Goal: Ask a question: Seek information or help from site administrators or community

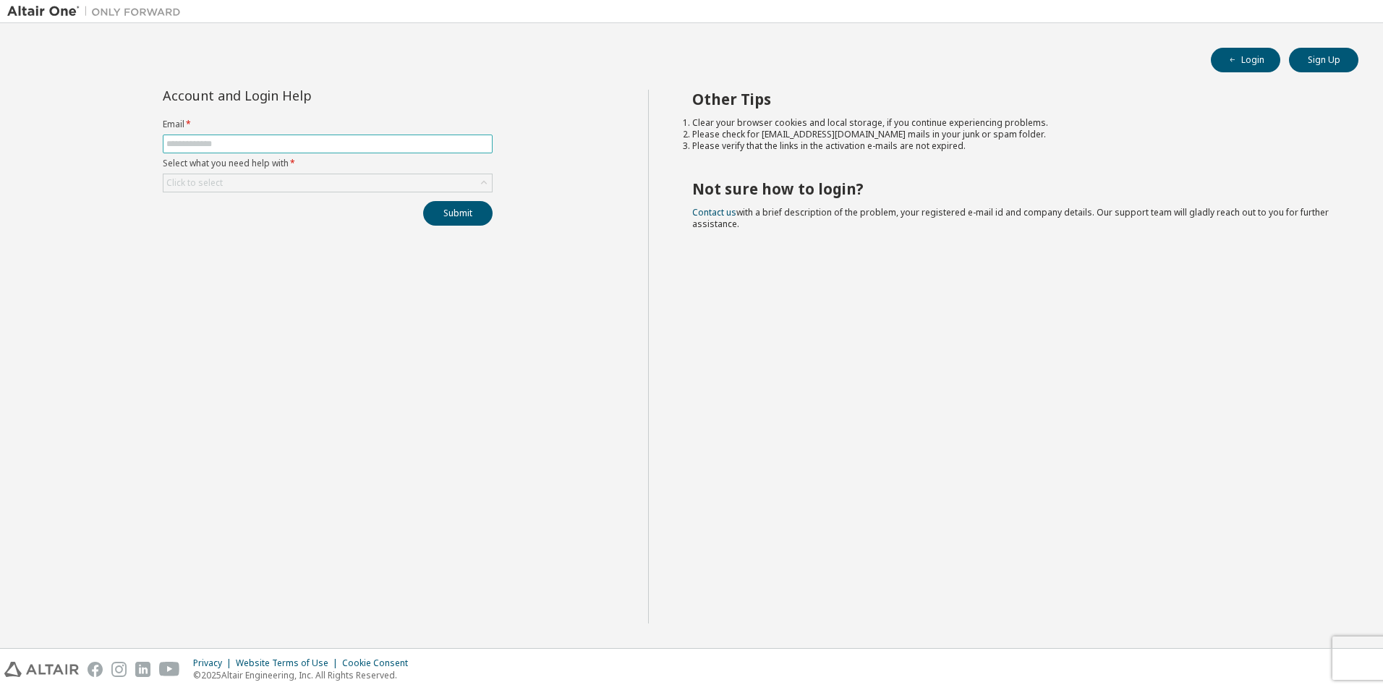
click at [203, 144] on input "text" at bounding box center [327, 144] width 323 height 12
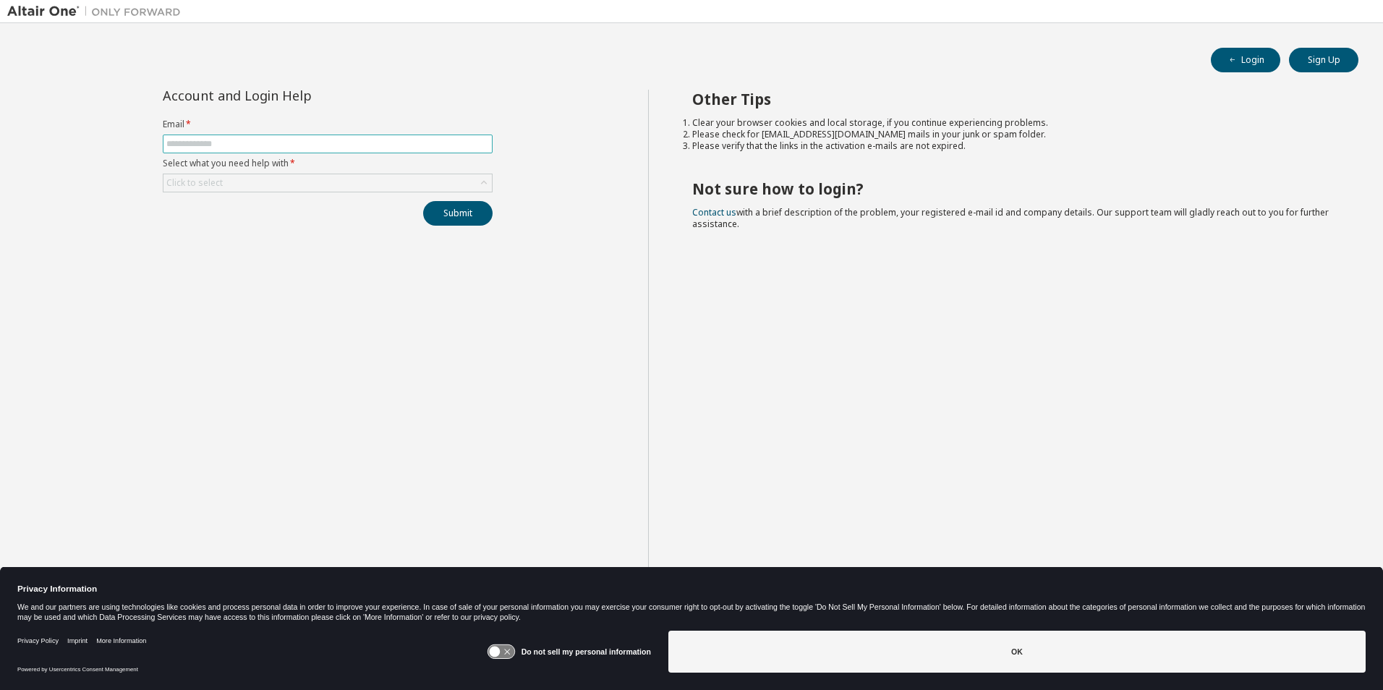
click at [205, 143] on input "text" at bounding box center [327, 144] width 323 height 12
type input "**********"
click at [482, 183] on icon at bounding box center [484, 183] width 6 height 4
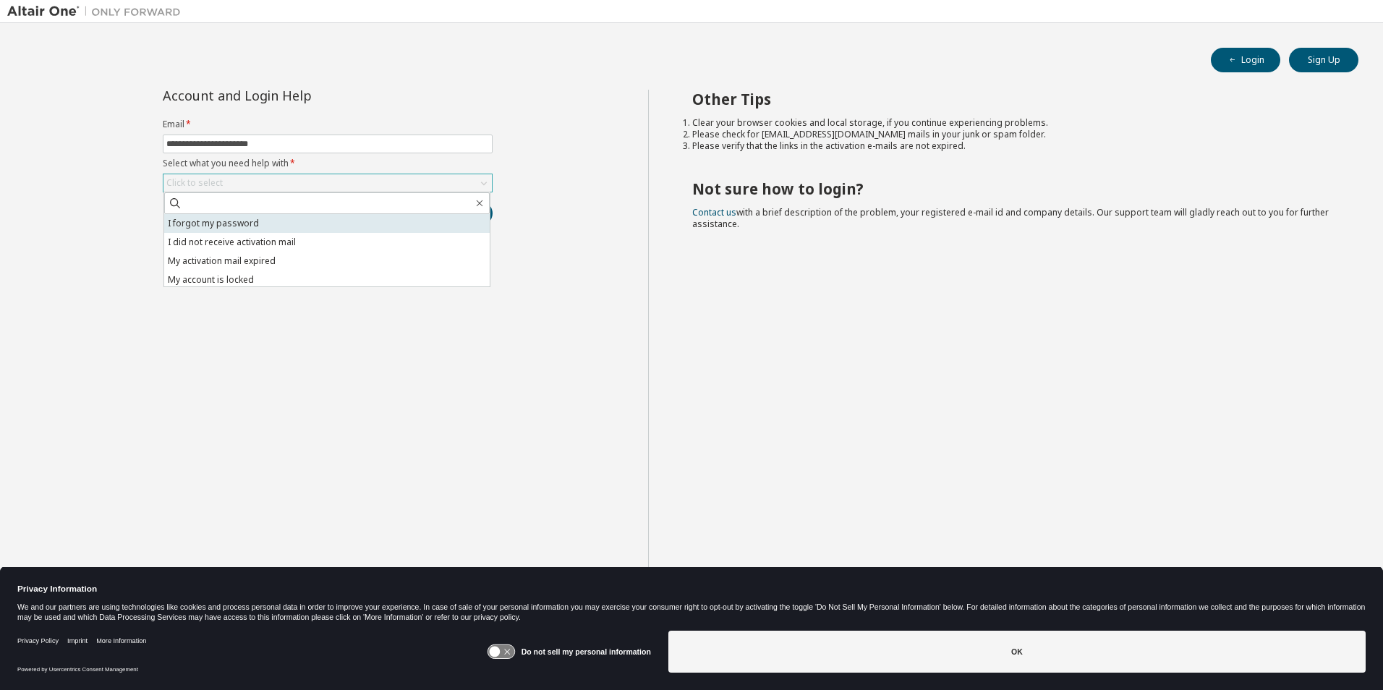
click at [253, 224] on li "I forgot my password" at bounding box center [327, 223] width 326 height 19
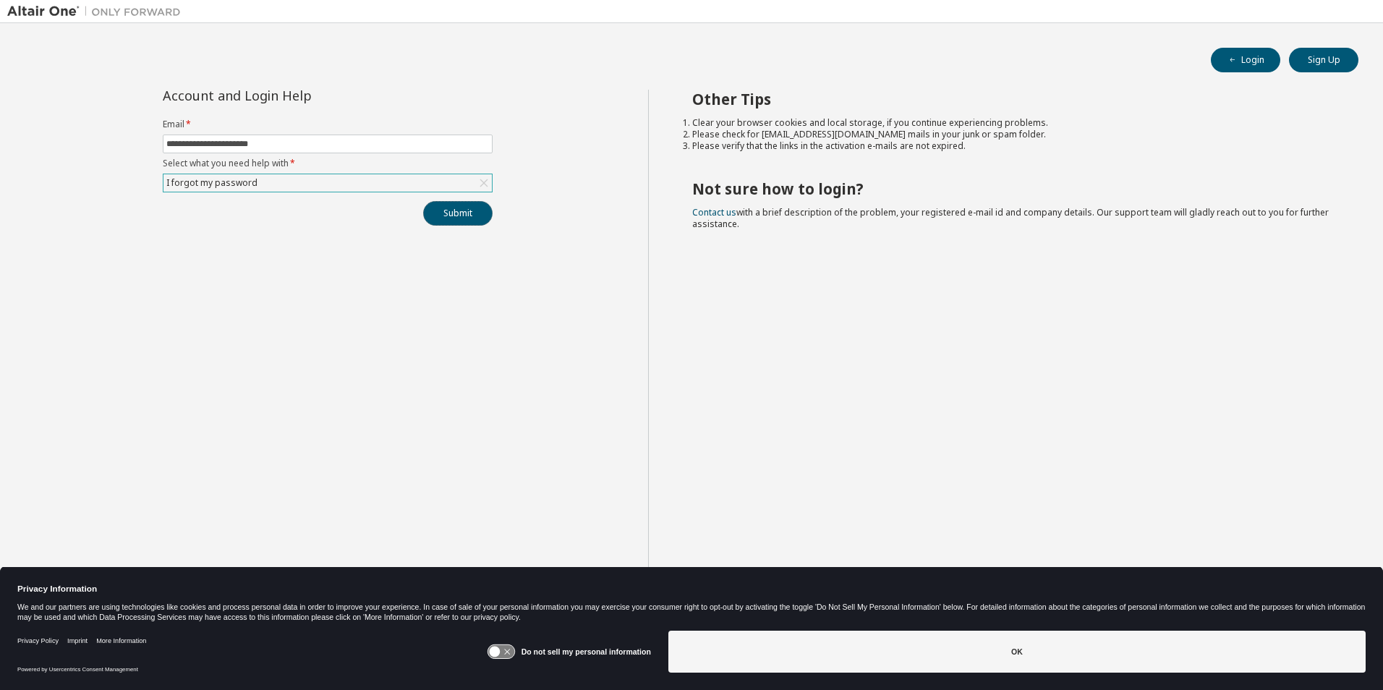
click at [472, 210] on button "Submit" at bounding box center [457, 213] width 69 height 25
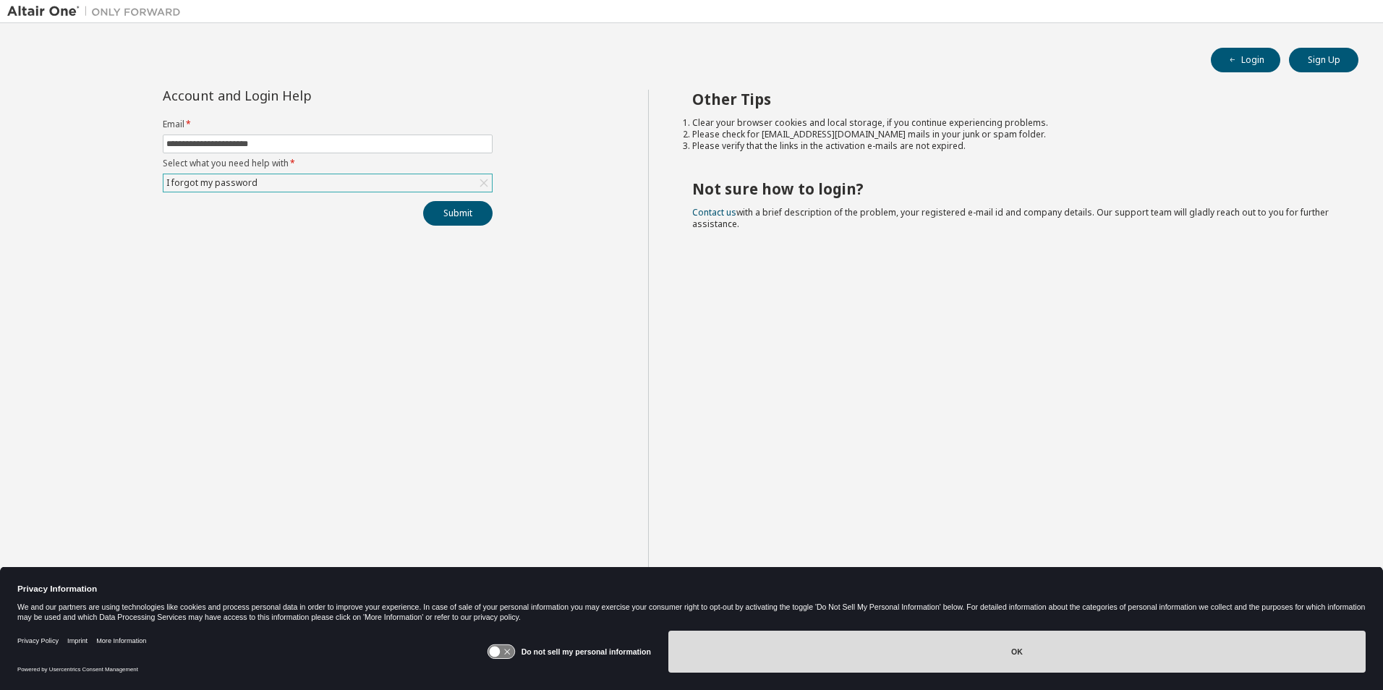
click at [870, 662] on button "OK" at bounding box center [1016, 652] width 697 height 42
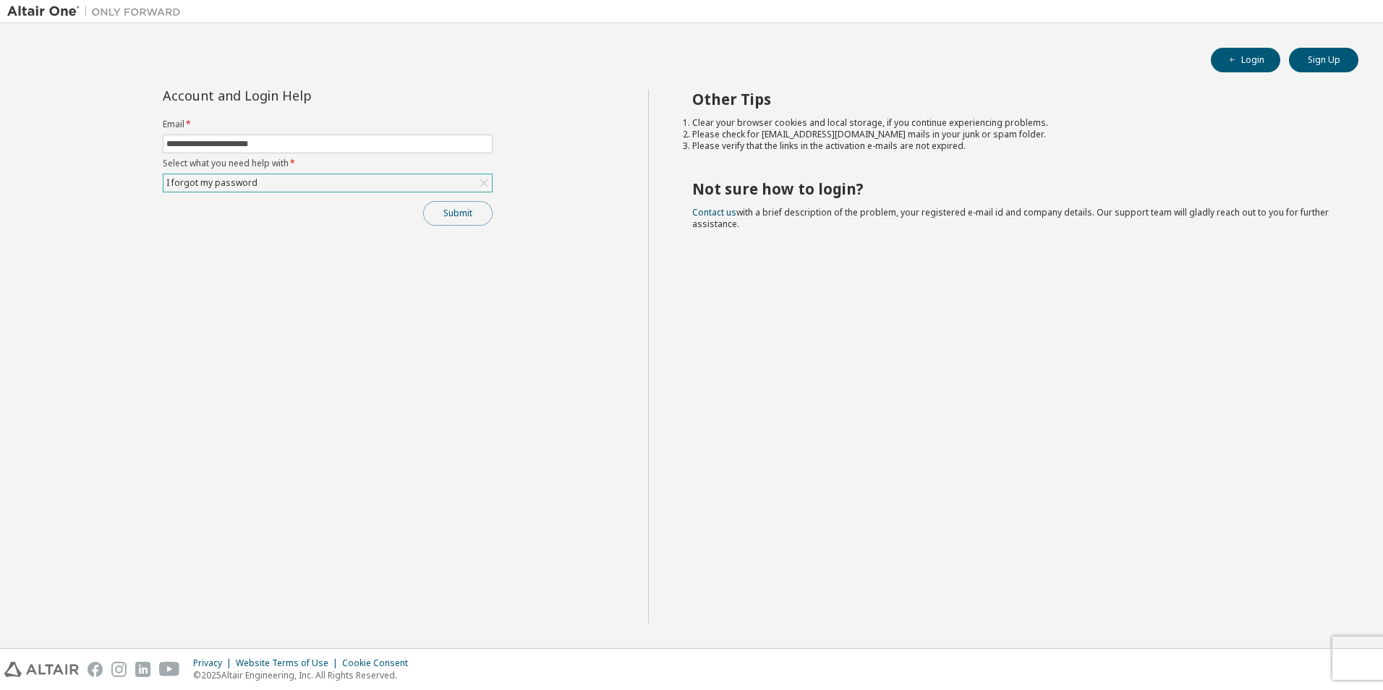
click at [461, 216] on button "Submit" at bounding box center [457, 213] width 69 height 25
click at [1353, 648] on icon "button" at bounding box center [1353, 650] width 9 height 9
click at [1350, 656] on div "Privacy Website Terms of Use Cookie Consent © 2025 Altair Engineering, Inc. All…" at bounding box center [691, 669] width 1383 height 41
click at [1372, 657] on div "Privacy Website Terms of Use Cookie Consent © 2025 Altair Engineering, Inc. All…" at bounding box center [691, 669] width 1383 height 41
click at [388, 420] on div "**********" at bounding box center [327, 357] width 641 height 534
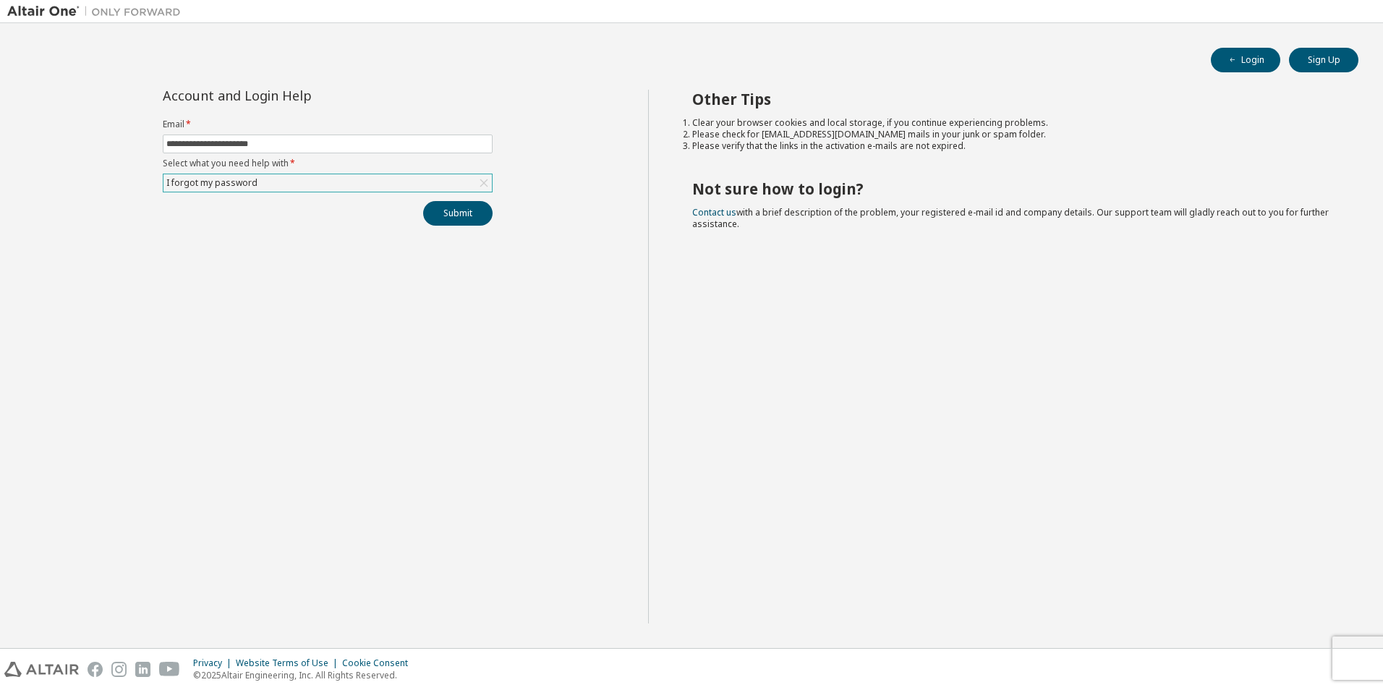
click at [421, 352] on div "**********" at bounding box center [327, 357] width 641 height 534
click at [378, 360] on div "**********" at bounding box center [327, 357] width 641 height 534
click at [1231, 58] on icon "button" at bounding box center [1232, 60] width 9 height 9
click at [1286, 668] on div "Privacy Website Terms of Use Cookie Consent © 2025 Altair Engineering, Inc. All…" at bounding box center [691, 669] width 1383 height 41
click at [1359, 658] on div "Privacy Website Terms of Use Cookie Consent © 2025 Altair Engineering, Inc. All…" at bounding box center [691, 669] width 1383 height 41
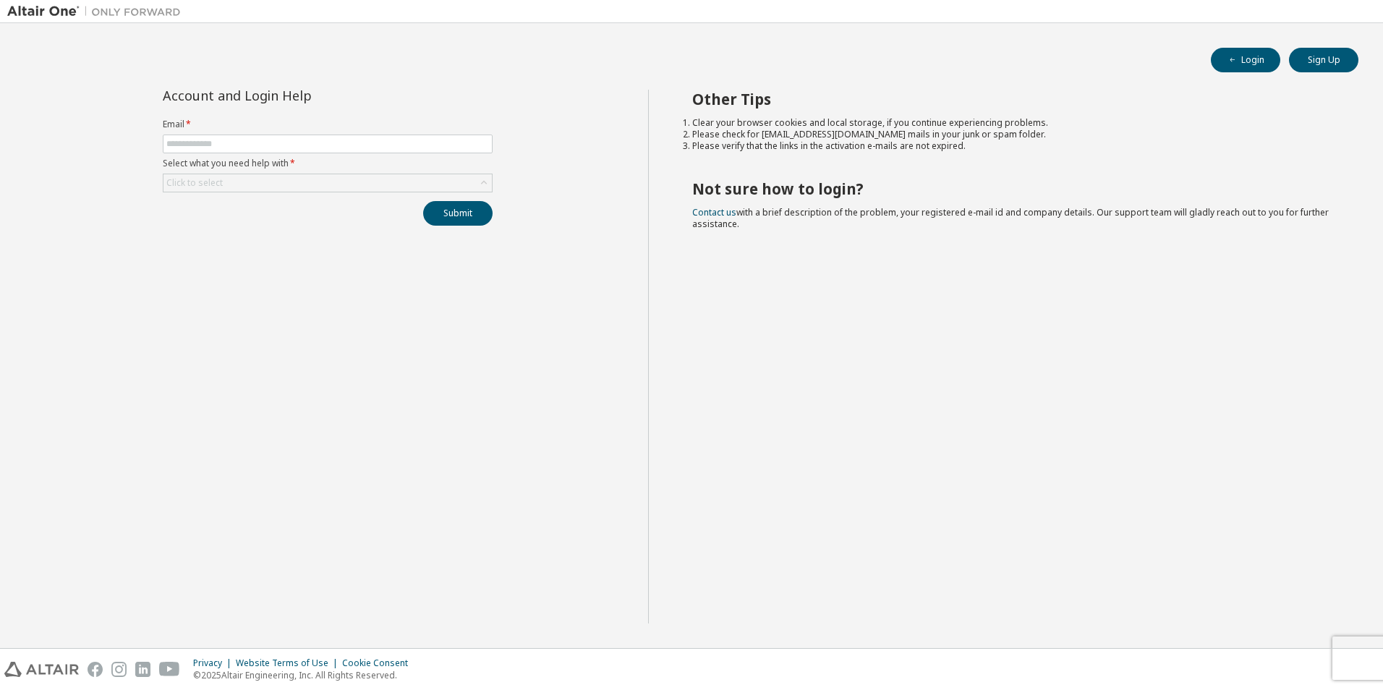
click at [1310, 670] on div "Privacy Website Terms of Use Cookie Consent © 2025 Altair Engineering, Inc. All…" at bounding box center [691, 669] width 1383 height 41
click at [1360, 680] on div "Privacy Website Terms of Use Cookie Consent © 2025 Altair Engineering, Inc. All…" at bounding box center [691, 669] width 1383 height 41
click at [1362, 659] on div "Privacy Website Terms of Use Cookie Consent © 2025 Altair Engineering, Inc. All…" at bounding box center [691, 669] width 1383 height 41
click at [1373, 656] on div "Privacy Website Terms of Use Cookie Consent © 2025 Altair Engineering, Inc. All…" at bounding box center [691, 669] width 1383 height 41
drag, startPoint x: 1359, startPoint y: 658, endPoint x: 1310, endPoint y: 662, distance: 49.3
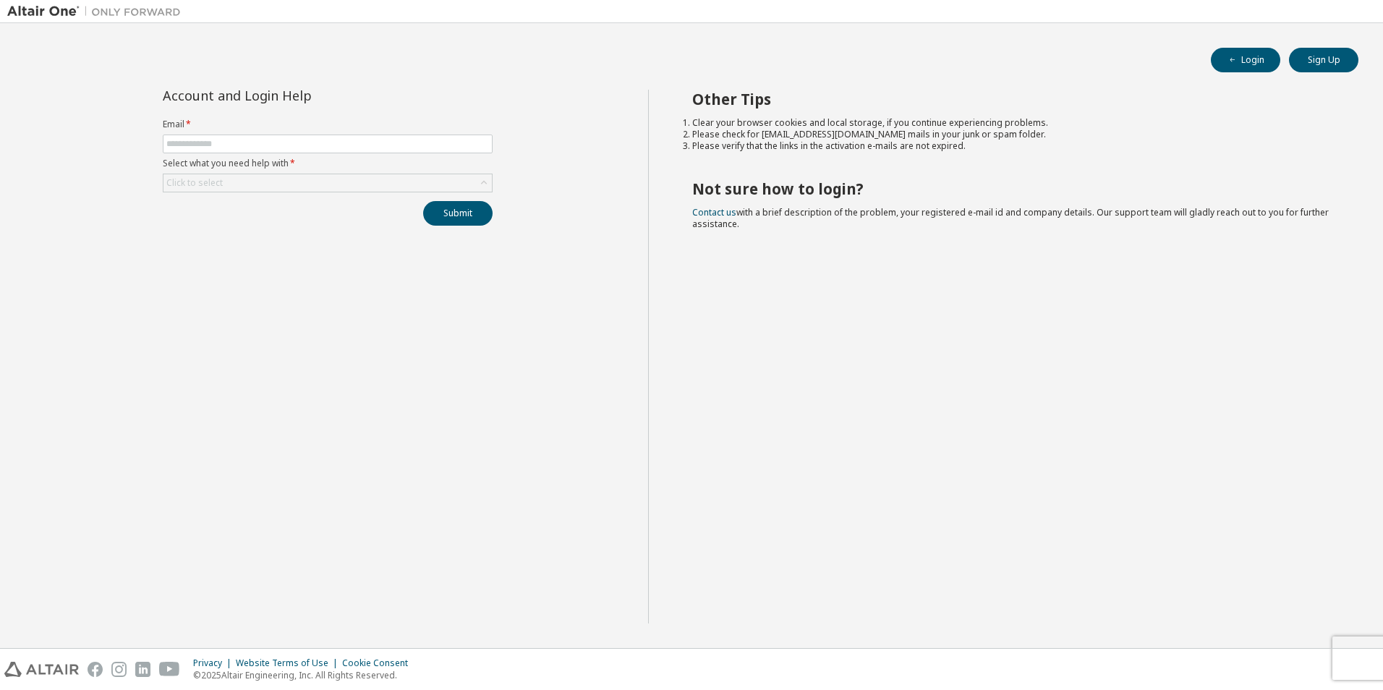
click at [1310, 663] on div "Privacy Website Terms of Use Cookie Consent © 2025 Altair Engineering, Inc. All…" at bounding box center [691, 669] width 1383 height 41
click at [1310, 661] on div "Privacy Website Terms of Use Cookie Consent © 2025 Altair Engineering, Inc. All…" at bounding box center [691, 669] width 1383 height 41
drag, startPoint x: 1244, startPoint y: 668, endPoint x: 890, endPoint y: 653, distance: 354.9
click at [1209, 665] on div "Privacy Website Terms of Use Cookie Consent © 2025 Altair Engineering, Inc. All…" at bounding box center [691, 669] width 1383 height 41
click at [210, 145] on input "text" at bounding box center [327, 144] width 323 height 12
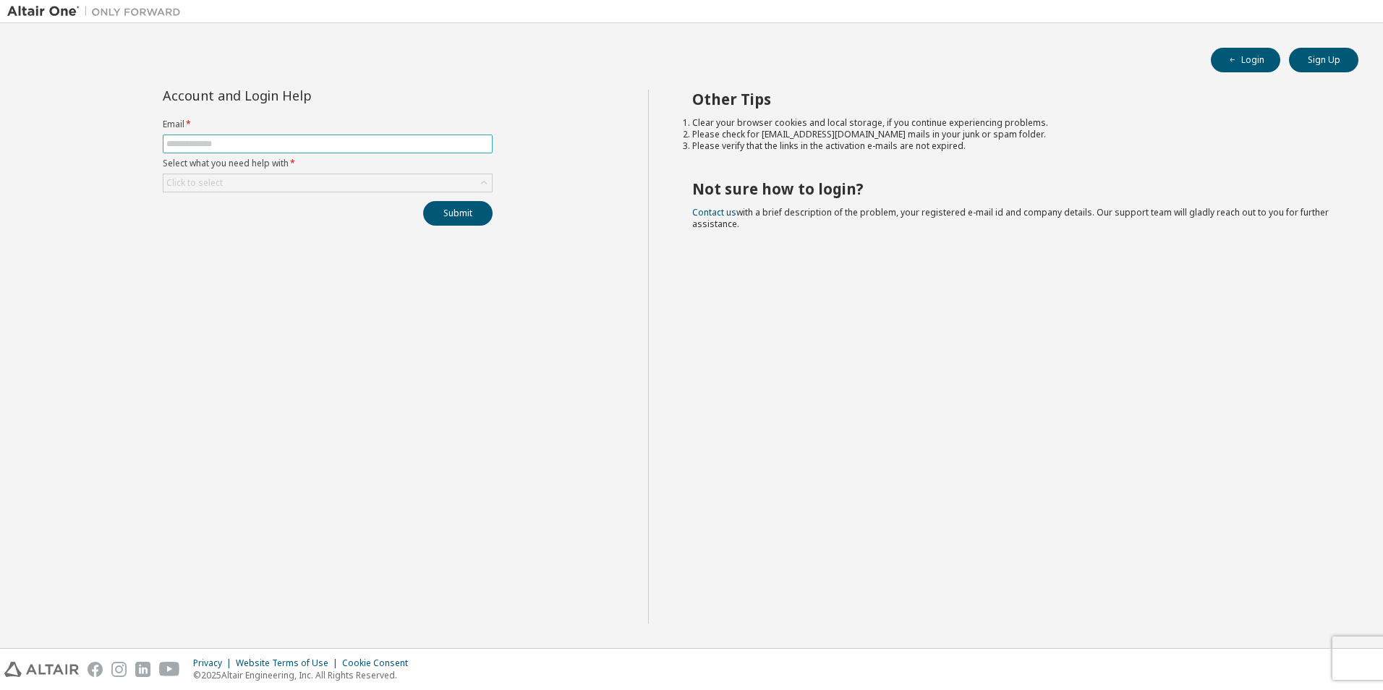
type input "**********"
click at [482, 180] on icon at bounding box center [484, 183] width 14 height 14
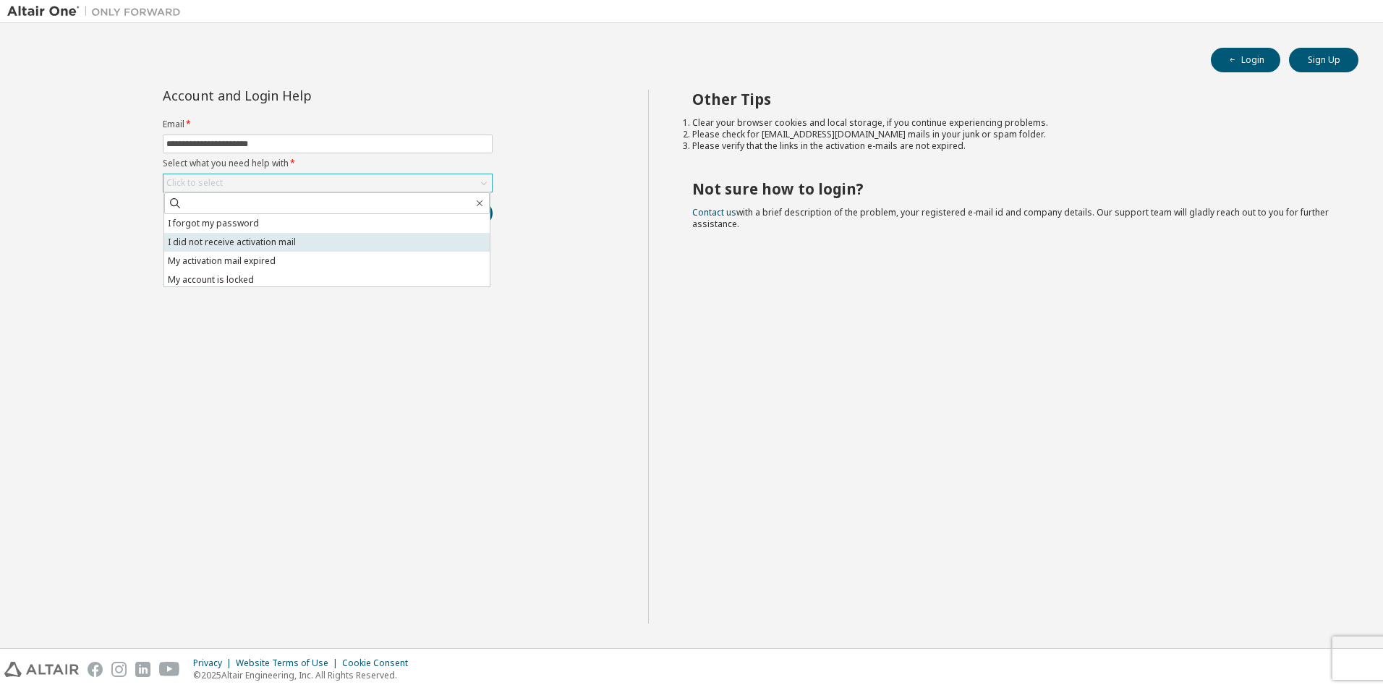
click at [216, 246] on li "I did not receive activation mail" at bounding box center [327, 242] width 326 height 19
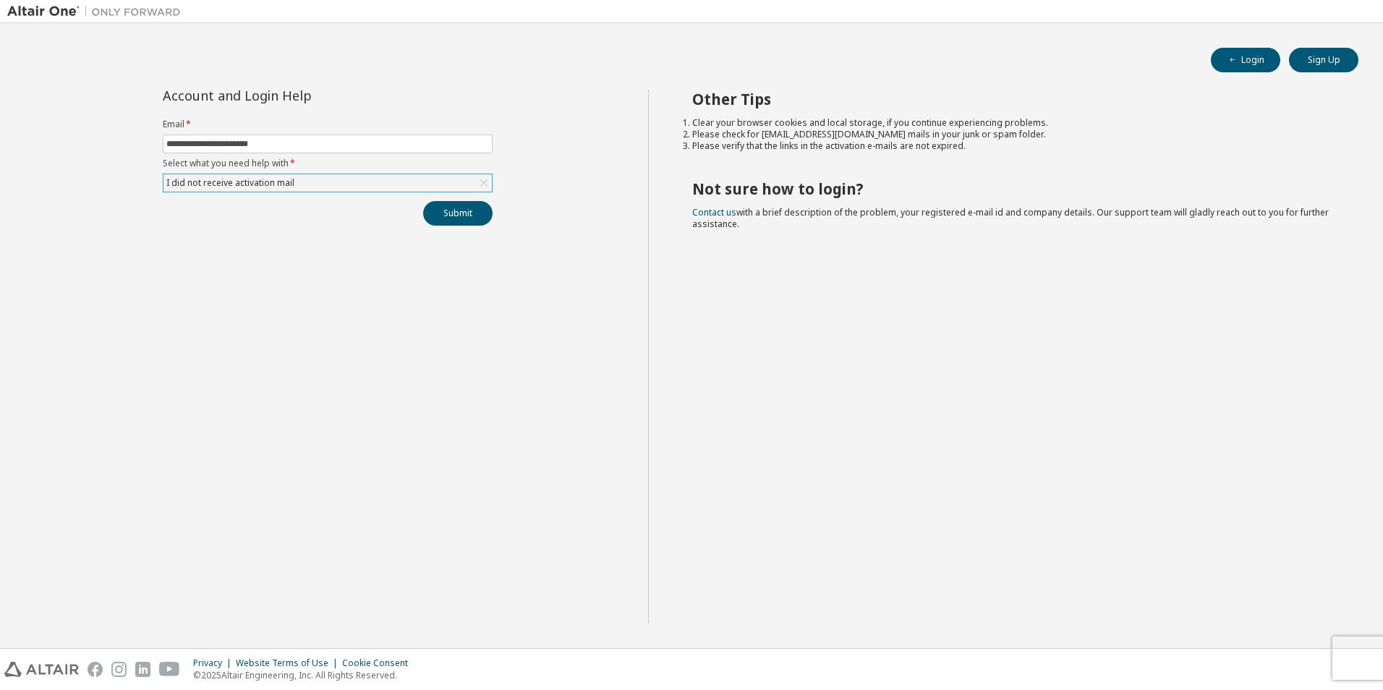
click at [485, 184] on icon at bounding box center [484, 183] width 8 height 8
click at [481, 184] on icon at bounding box center [484, 183] width 6 height 4
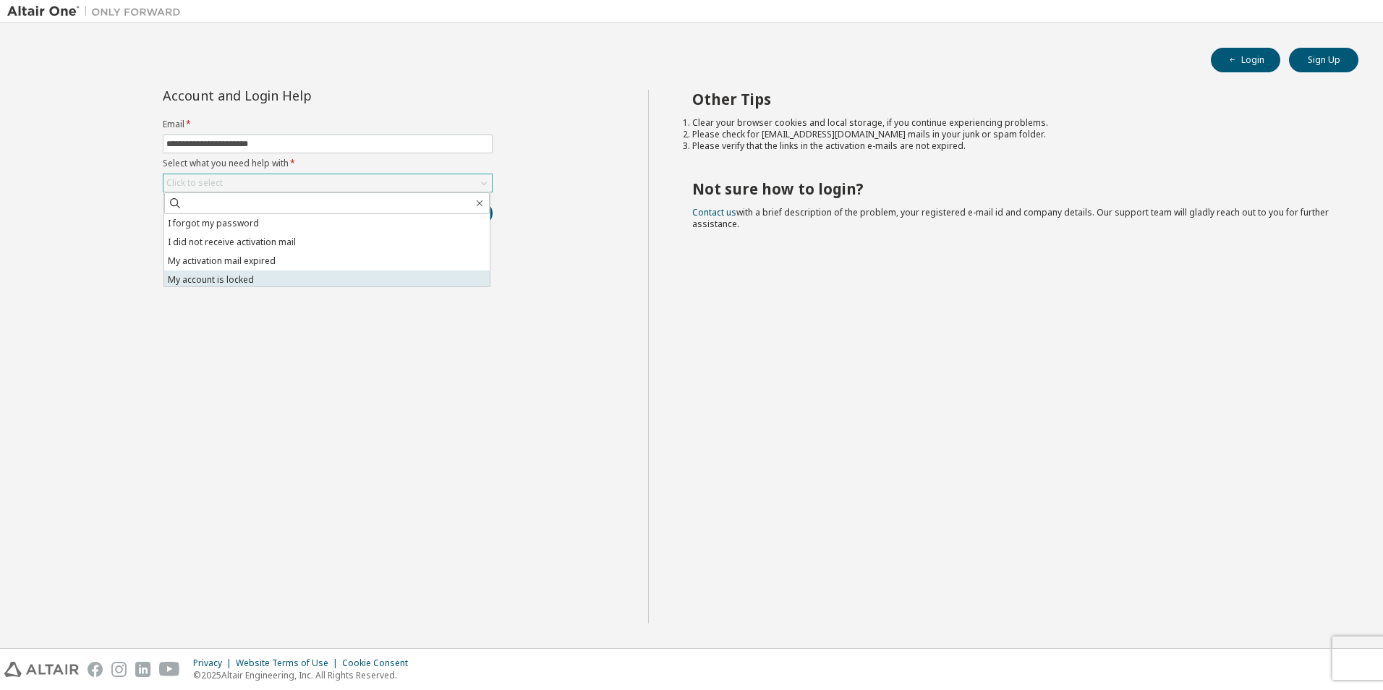
click at [233, 283] on li "My account is locked" at bounding box center [327, 280] width 326 height 19
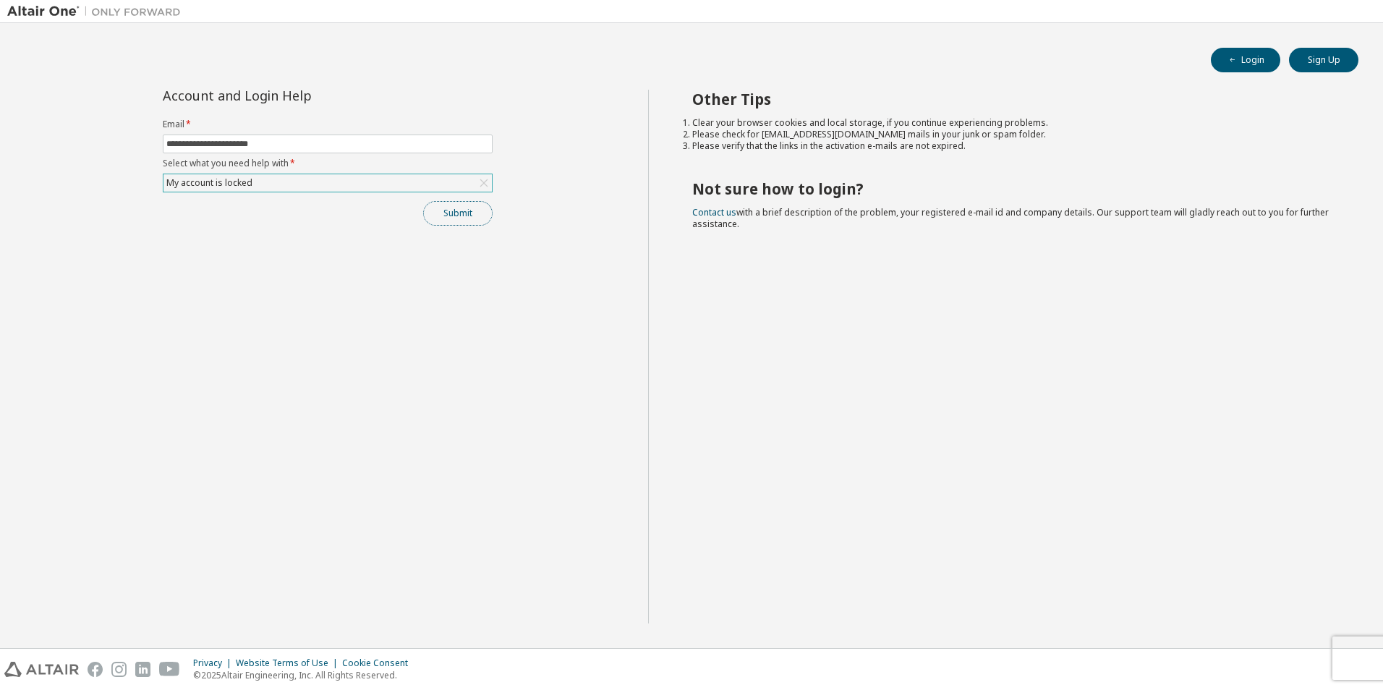
click at [459, 216] on button "Submit" at bounding box center [457, 213] width 69 height 25
click at [1267, 649] on link "Altair support" at bounding box center [1278, 651] width 58 height 12
click at [332, 387] on div "**********" at bounding box center [327, 357] width 641 height 534
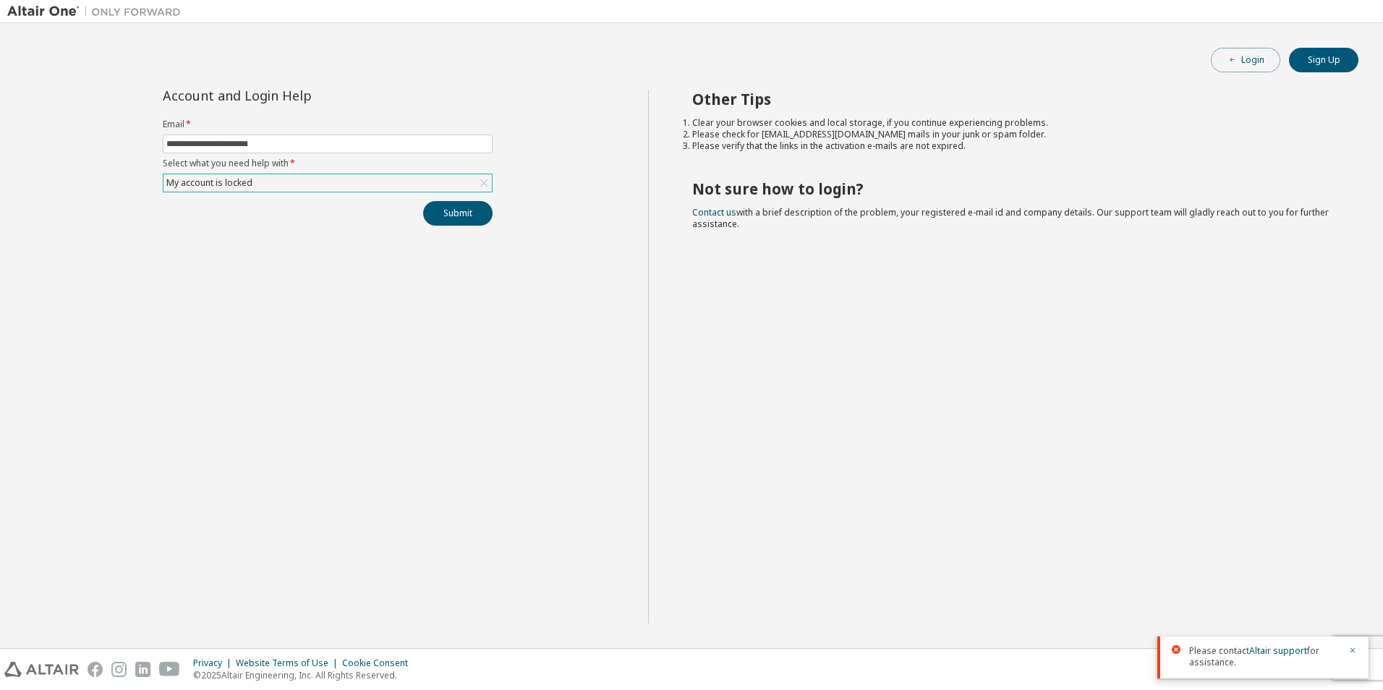
click at [1250, 57] on button "Login" at bounding box center [1245, 60] width 69 height 25
